Goal: Task Accomplishment & Management: Manage account settings

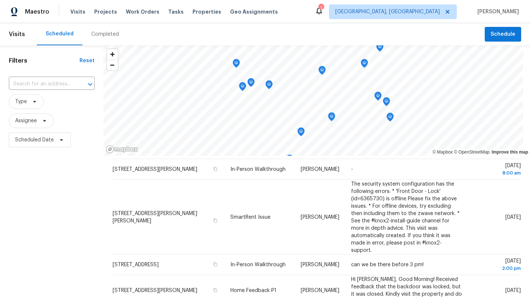
scroll to position [107, 0]
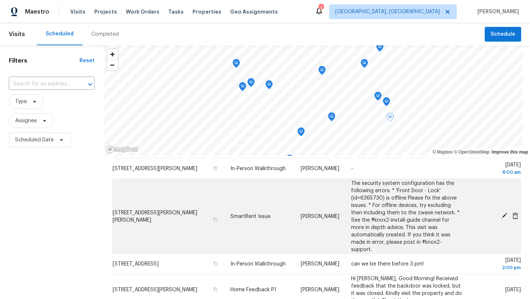
click at [503, 214] on icon at bounding box center [504, 216] width 6 height 6
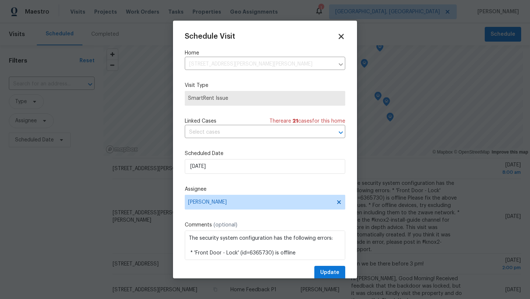
click at [342, 35] on icon at bounding box center [341, 36] width 5 height 5
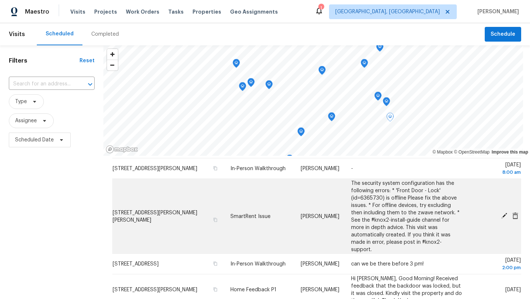
click at [516, 212] on icon at bounding box center [515, 215] width 6 height 7
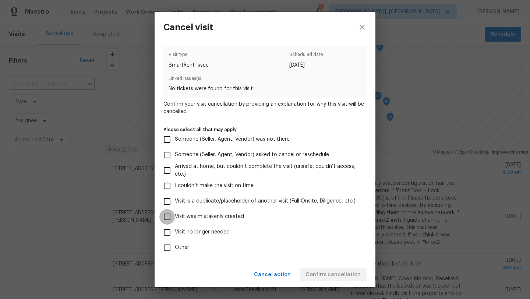
click at [168, 215] on input "Visit was mistakenly created" at bounding box center [166, 216] width 15 height 15
checkbox input "true"
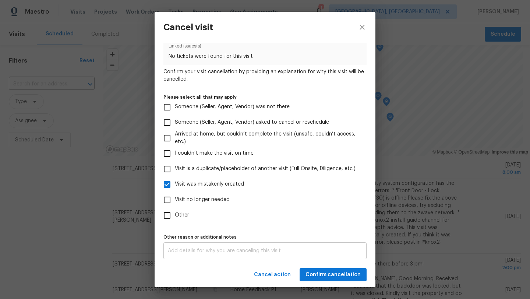
click at [204, 254] on div "x Other reason or additional notes" at bounding box center [264, 250] width 203 height 17
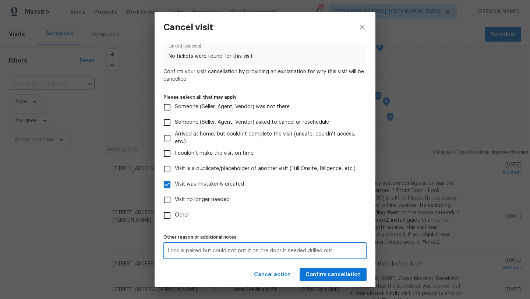
type textarea "Lock is paired but could not put it on the door it needed drilled out"
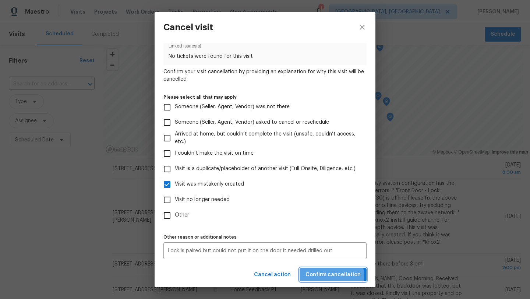
click at [311, 276] on span "Confirm cancellation" at bounding box center [333, 274] width 55 height 9
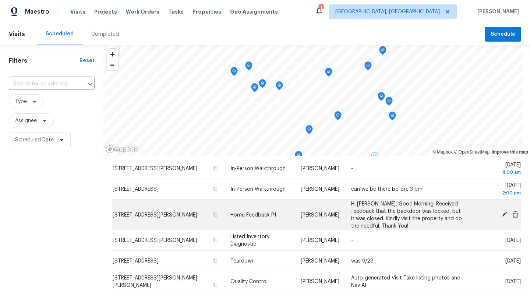
click at [515, 212] on icon at bounding box center [515, 214] width 6 height 7
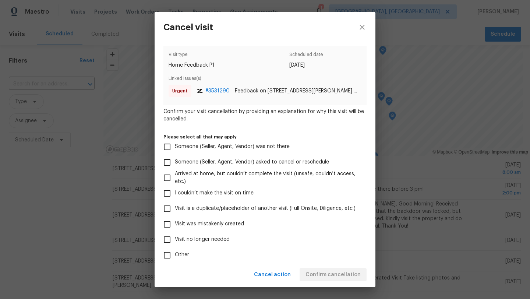
click at [167, 223] on input "Visit was mistakenly created" at bounding box center [166, 223] width 15 height 15
checkbox input "true"
click at [348, 275] on span "Confirm cancellation" at bounding box center [333, 274] width 55 height 9
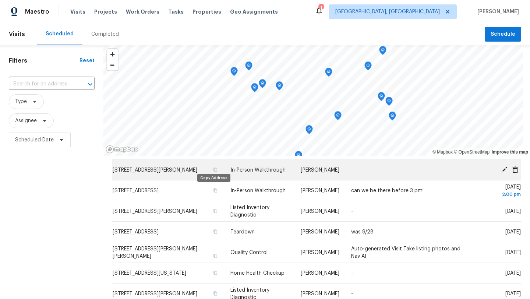
scroll to position [109, 0]
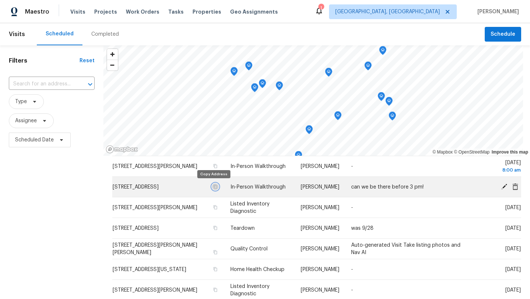
click at [214, 186] on icon "button" at bounding box center [215, 186] width 4 height 4
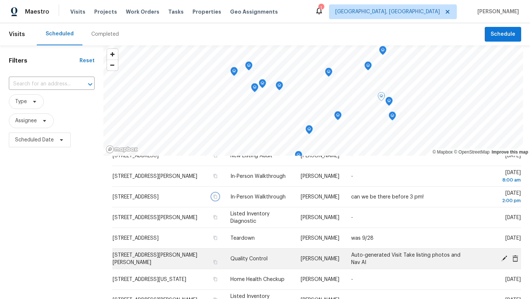
scroll to position [98, 0]
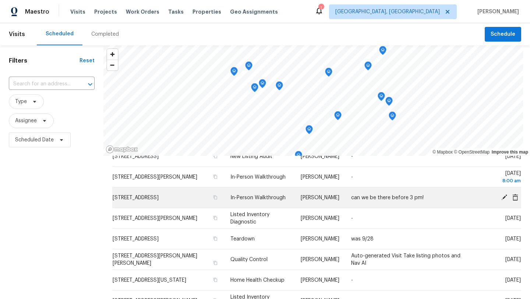
click at [505, 198] on icon at bounding box center [504, 197] width 7 height 7
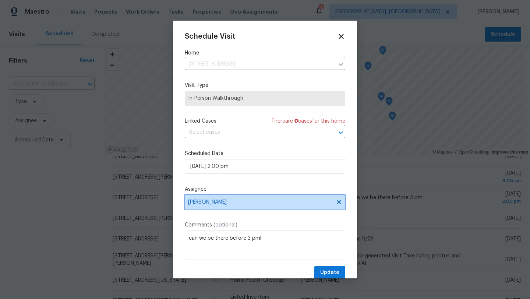
click at [229, 204] on span "[PERSON_NAME]" at bounding box center [260, 202] width 144 height 6
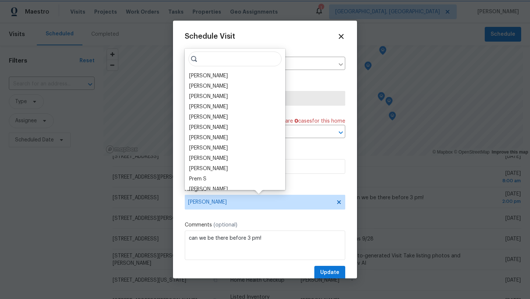
click at [212, 220] on div "Schedule Visit Home 1010 Cree Ave, Akron, OH 44305 ​ Visit Type In-Person Walkt…" at bounding box center [265, 155] width 161 height 247
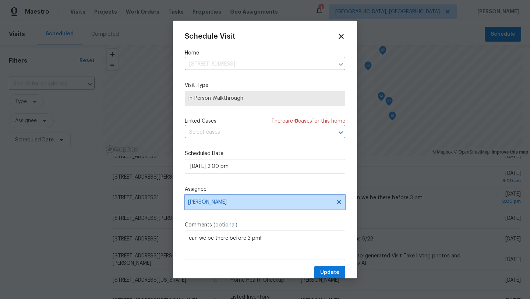
click at [218, 205] on span "[PERSON_NAME]" at bounding box center [260, 202] width 144 height 6
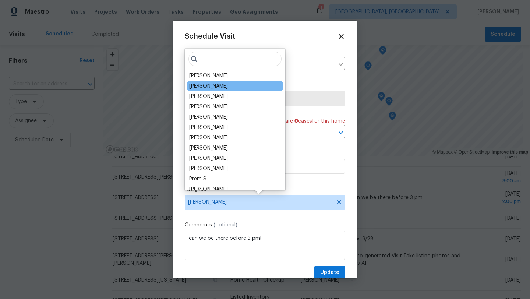
click at [214, 84] on div "Casey Morris" at bounding box center [208, 85] width 39 height 7
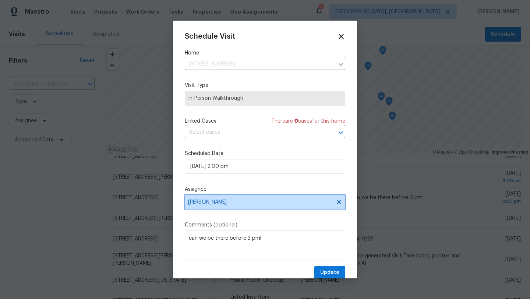
click at [207, 203] on span "Casey Morris" at bounding box center [260, 202] width 144 height 6
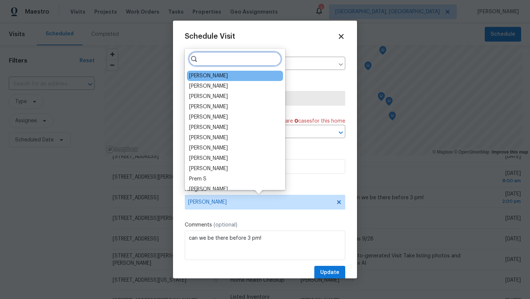
click at [203, 60] on input "search" at bounding box center [234, 59] width 93 height 15
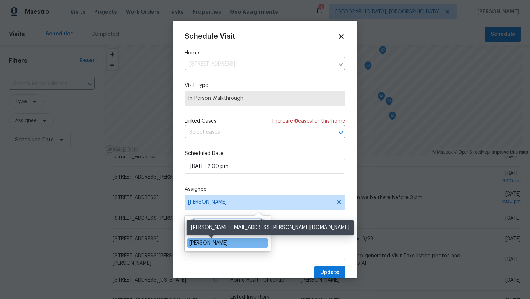
type input "reb"
click at [218, 243] on div "[PERSON_NAME]" at bounding box center [208, 242] width 39 height 7
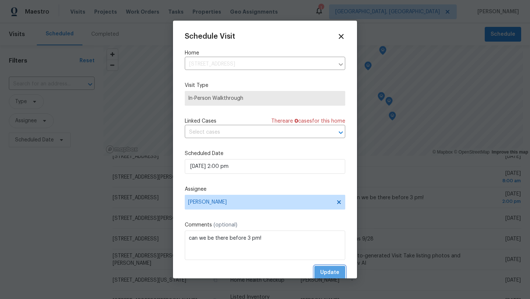
click at [331, 272] on span "Update" at bounding box center [329, 272] width 19 height 9
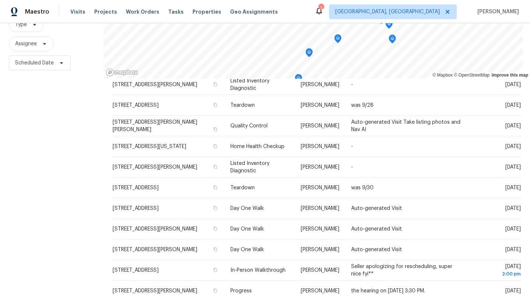
scroll to position [82, 0]
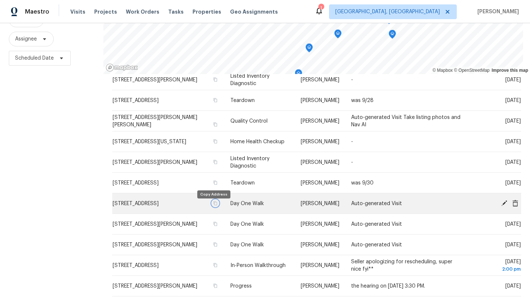
click at [214, 205] on icon "button" at bounding box center [216, 203] width 4 height 4
click at [213, 205] on icon "button" at bounding box center [215, 203] width 4 height 4
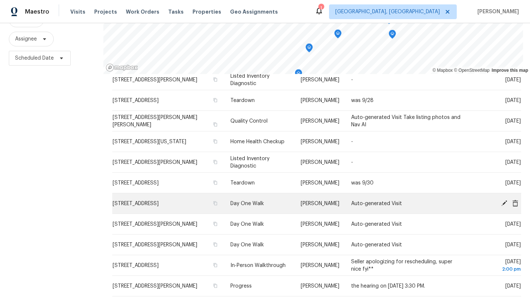
click at [504, 204] on icon at bounding box center [504, 203] width 6 height 6
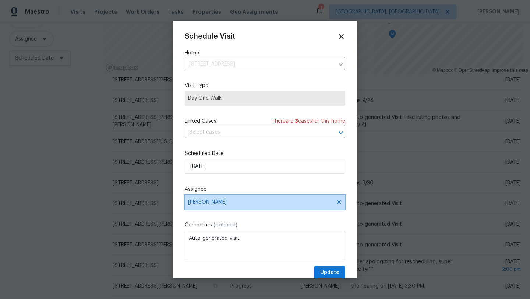
click at [214, 204] on span "[PERSON_NAME]" at bounding box center [260, 202] width 144 height 6
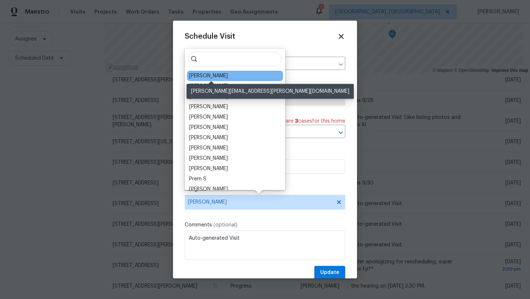
click at [228, 76] on div "[PERSON_NAME]" at bounding box center [208, 75] width 39 height 7
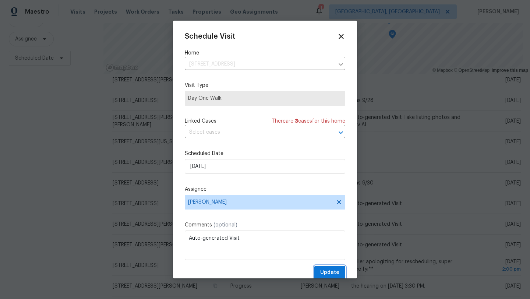
click at [323, 270] on span "Update" at bounding box center [329, 272] width 19 height 9
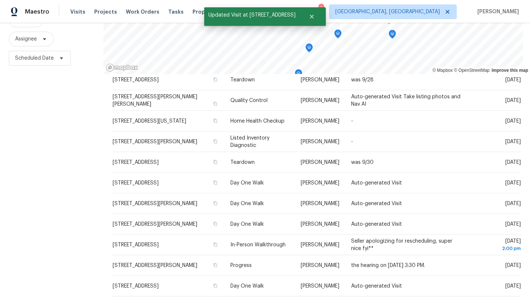
scroll to position [134, 0]
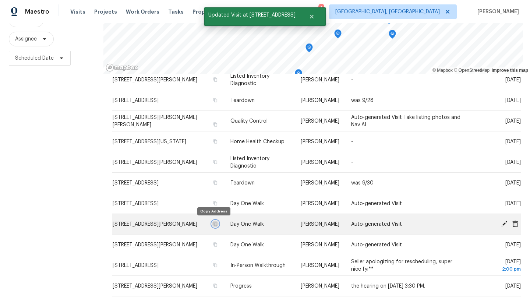
click at [213, 224] on icon "button" at bounding box center [215, 224] width 4 height 4
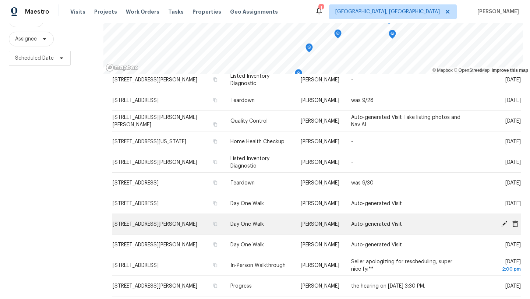
click at [504, 224] on icon at bounding box center [504, 224] width 6 height 6
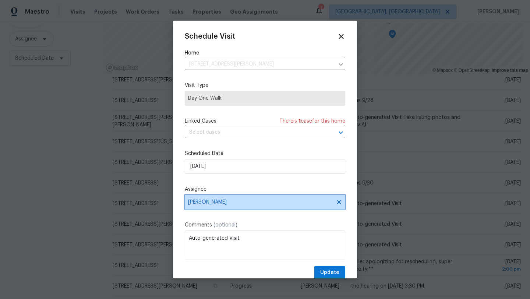
click at [195, 204] on span "[PERSON_NAME]" at bounding box center [260, 202] width 144 height 6
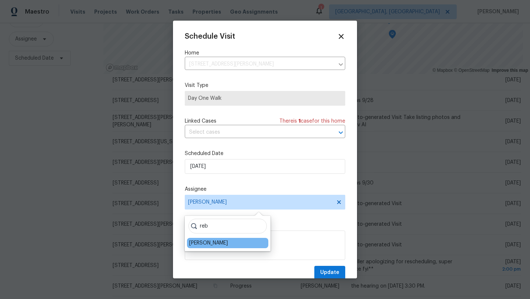
type input "reb"
click at [195, 247] on div "[PERSON_NAME]" at bounding box center [227, 243] width 81 height 10
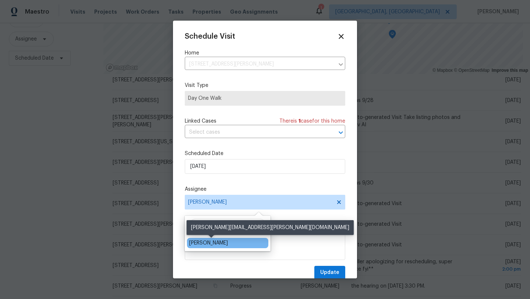
click at [195, 243] on div "[PERSON_NAME]" at bounding box center [208, 242] width 39 height 7
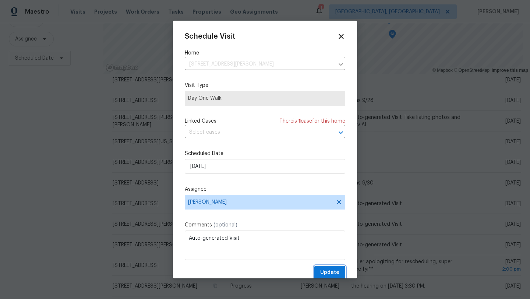
click at [326, 273] on span "Update" at bounding box center [329, 272] width 19 height 9
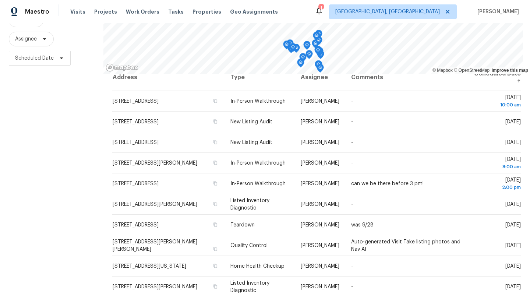
scroll to position [12, 0]
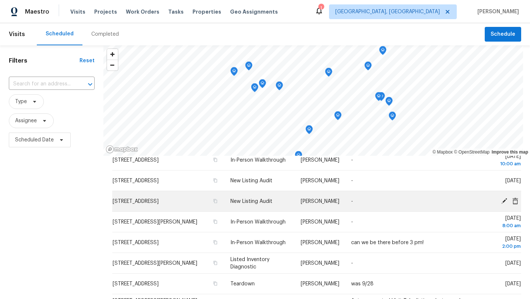
scroll to position [35, 0]
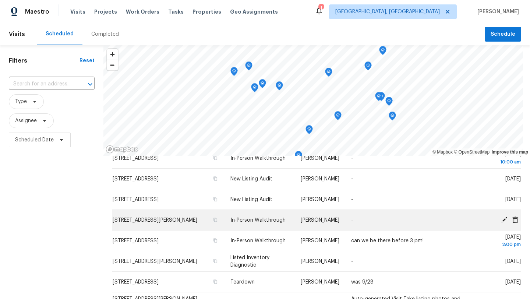
click at [503, 220] on icon at bounding box center [504, 219] width 6 height 6
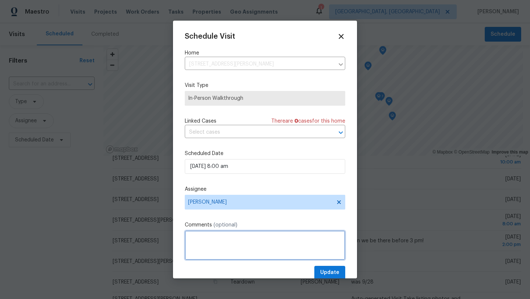
click at [208, 250] on textarea at bounding box center [265, 244] width 161 height 29
type textarea "POS city"
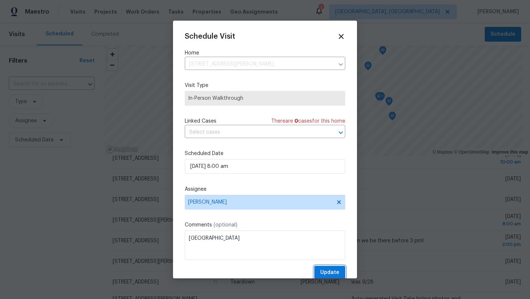
click at [328, 269] on span "Update" at bounding box center [329, 272] width 19 height 9
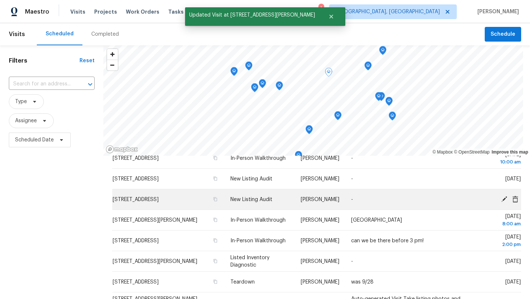
click at [505, 198] on icon at bounding box center [504, 199] width 6 height 6
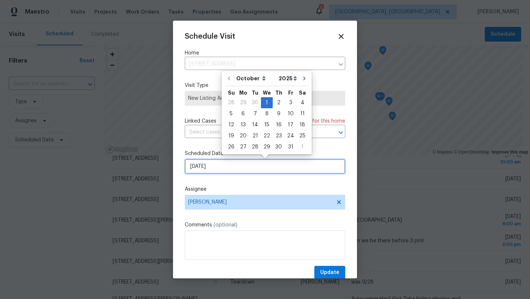
click at [226, 163] on input "10/1/2025" at bounding box center [265, 166] width 161 height 15
click at [276, 101] on div "2" at bounding box center [279, 103] width 12 height 10
type input "10/2/2025"
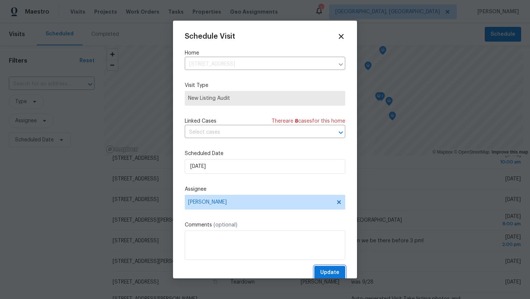
click at [326, 272] on span "Update" at bounding box center [329, 272] width 19 height 9
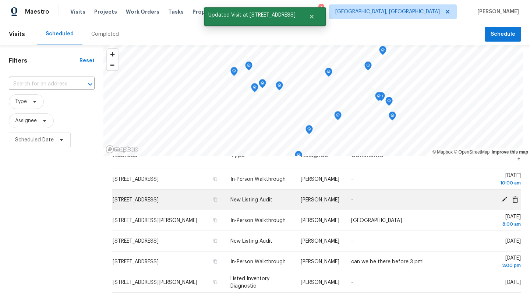
scroll to position [13, 0]
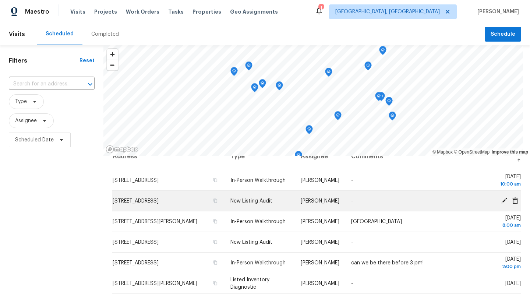
click at [502, 203] on icon at bounding box center [504, 200] width 6 height 6
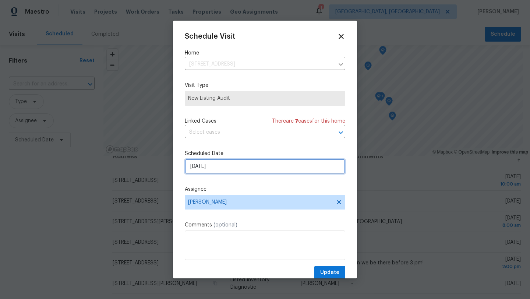
click at [217, 169] on input "10/1/2025" at bounding box center [265, 166] width 161 height 15
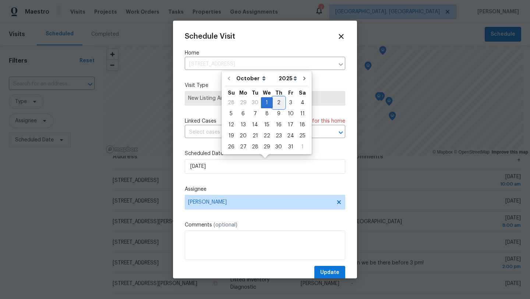
click at [275, 101] on div "2" at bounding box center [279, 103] width 12 height 10
type input "10/2/2025"
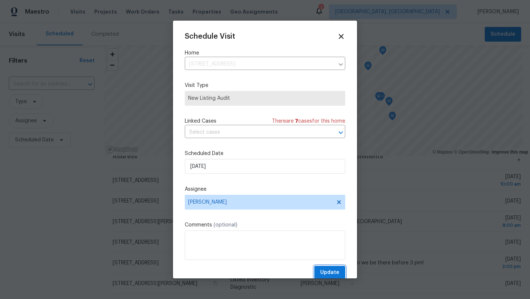
click at [328, 276] on span "Update" at bounding box center [329, 272] width 19 height 9
